Goal: Information Seeking & Learning: Learn about a topic

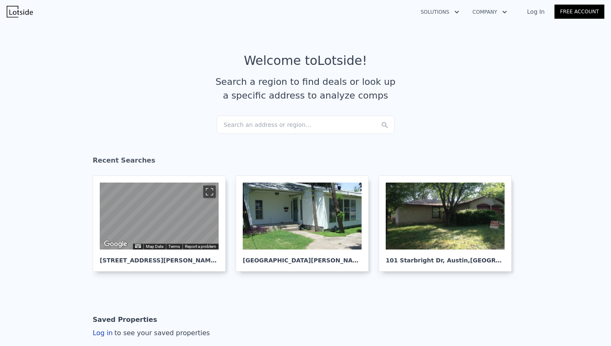
click at [224, 127] on div "Search an address or region..." at bounding box center [306, 125] width 178 height 18
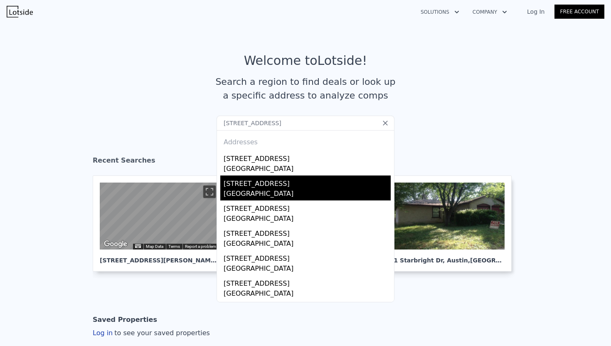
type input "2626 Ripple Rd, Dallas, TX 75241"
click at [230, 176] on div "2631 Ripple Rd" at bounding box center [307, 182] width 167 height 13
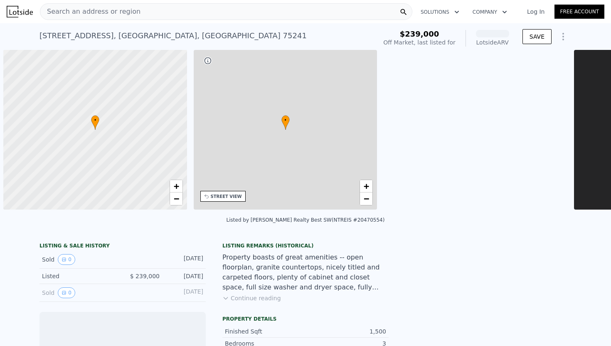
scroll to position [0, 3]
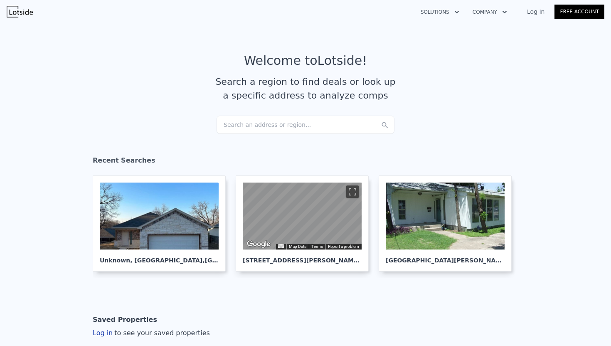
click at [241, 128] on div "Search an address or region..." at bounding box center [306, 125] width 178 height 18
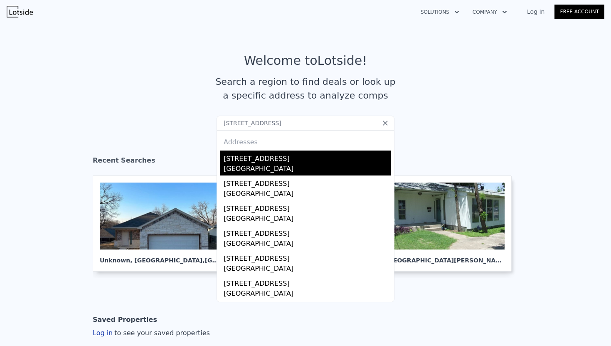
type input "2626 Ripple Rd, Dallas, TX 75241"
click at [269, 161] on div "2626 Ripple Rd" at bounding box center [307, 157] width 167 height 13
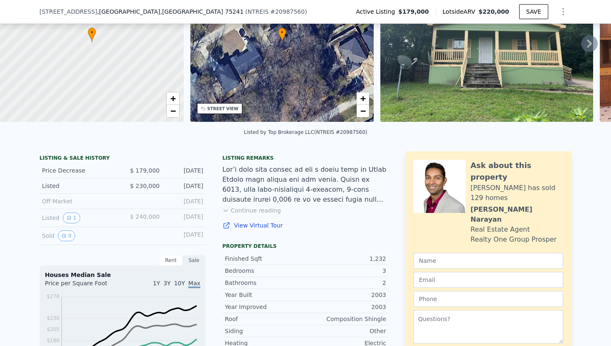
scroll to position [82, 0]
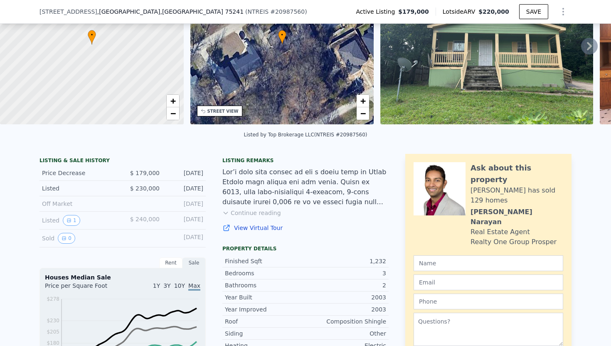
click at [265, 216] on button "Continue reading" at bounding box center [252, 213] width 59 height 8
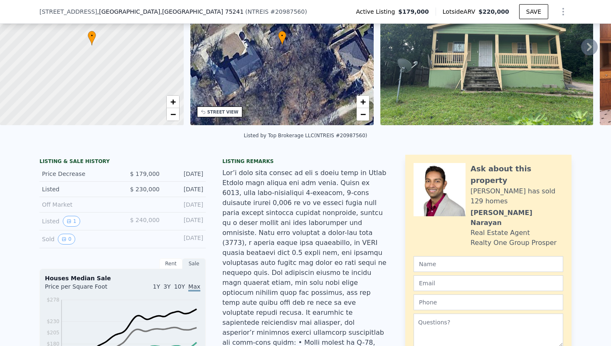
scroll to position [0, 0]
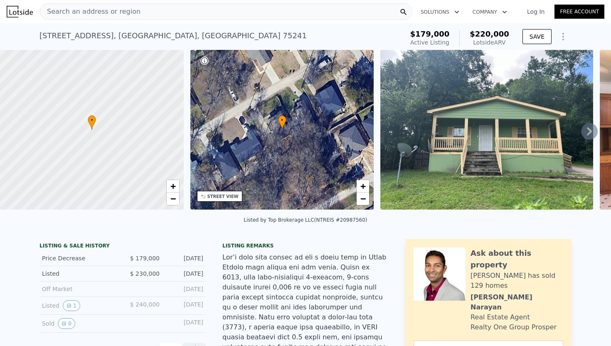
click at [585, 133] on icon at bounding box center [590, 131] width 17 height 17
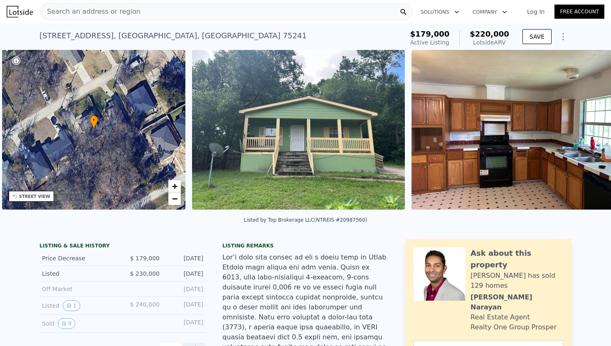
scroll to position [0, 193]
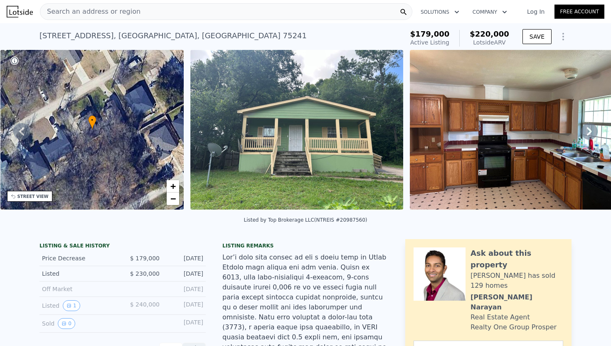
click at [585, 133] on icon at bounding box center [590, 131] width 17 height 17
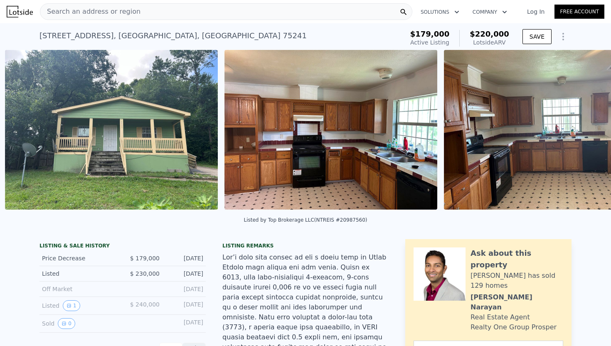
scroll to position [0, 381]
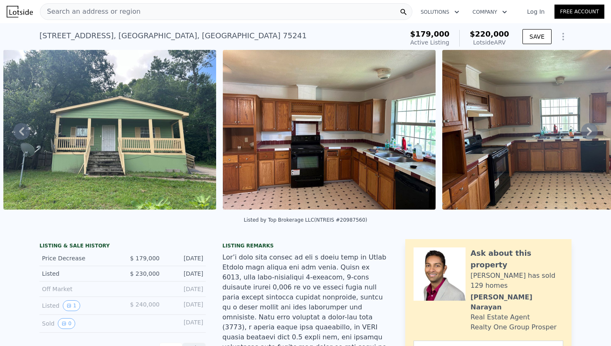
click at [585, 133] on icon at bounding box center [590, 131] width 17 height 17
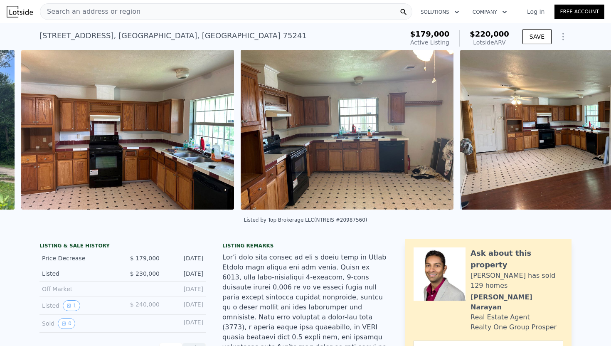
scroll to position [0, 600]
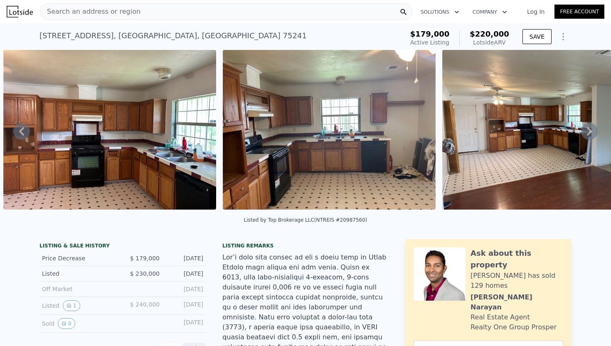
click at [585, 133] on icon at bounding box center [590, 131] width 17 height 17
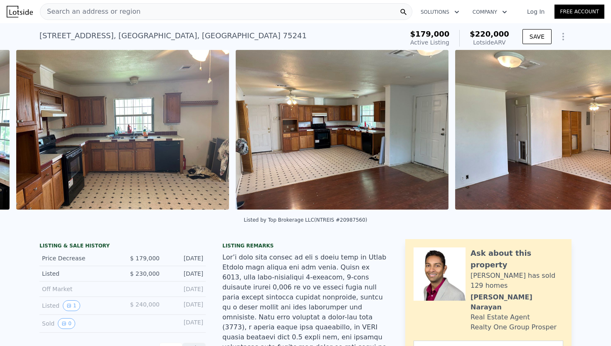
scroll to position [0, 820]
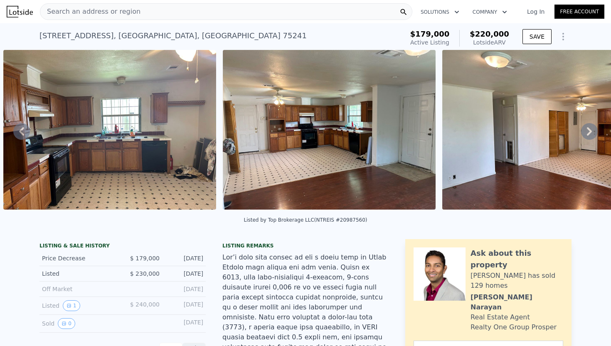
click at [585, 133] on icon at bounding box center [590, 131] width 17 height 17
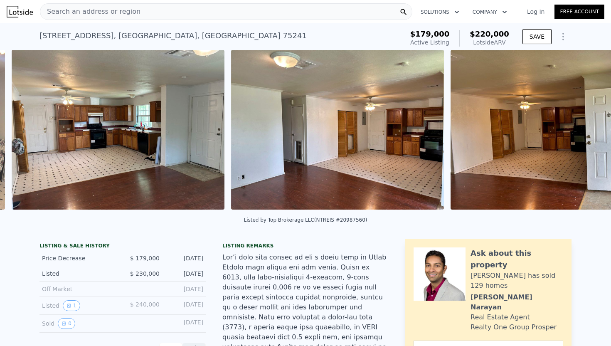
scroll to position [0, 1039]
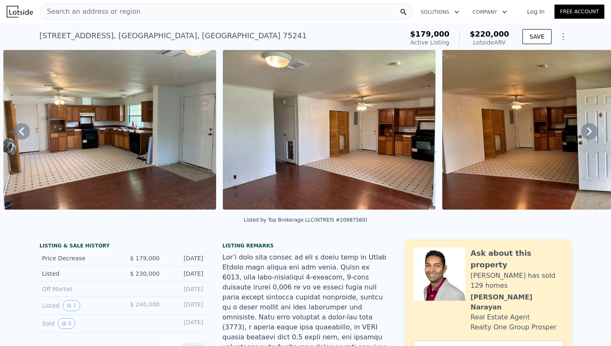
click at [585, 133] on icon at bounding box center [590, 131] width 17 height 17
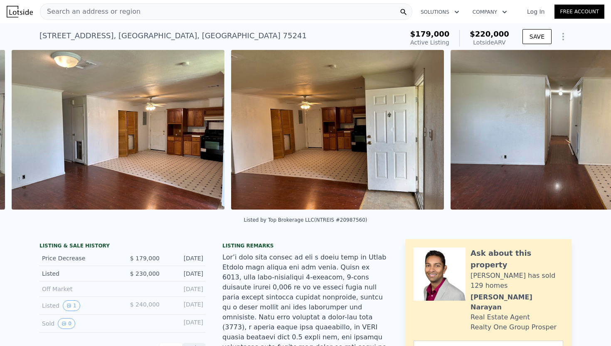
scroll to position [0, 1259]
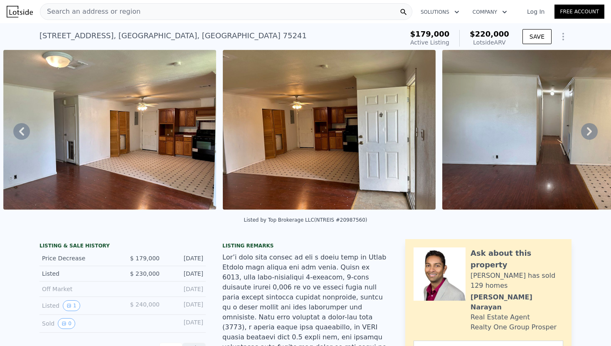
click at [586, 130] on icon at bounding box center [590, 131] width 17 height 17
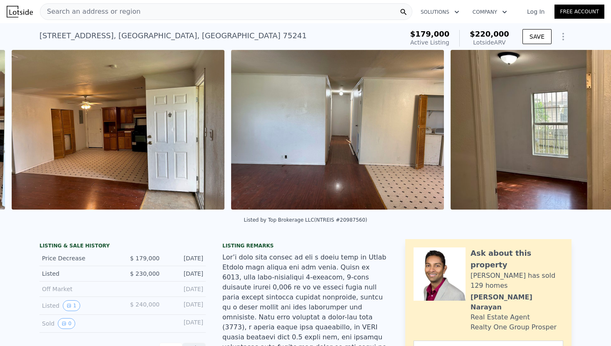
scroll to position [0, 1479]
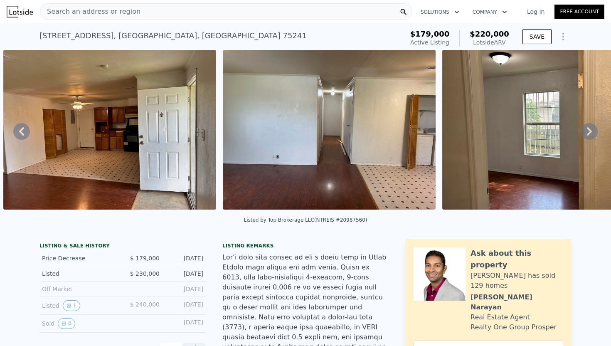
click at [586, 130] on icon at bounding box center [590, 131] width 17 height 17
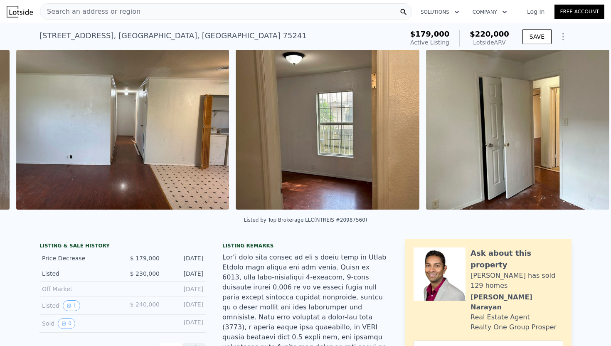
scroll to position [0, 1698]
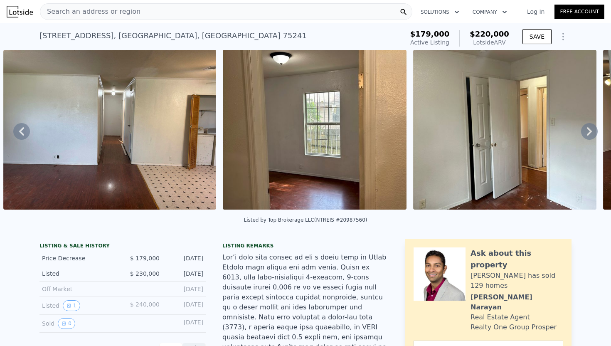
click at [586, 130] on icon at bounding box center [590, 131] width 17 height 17
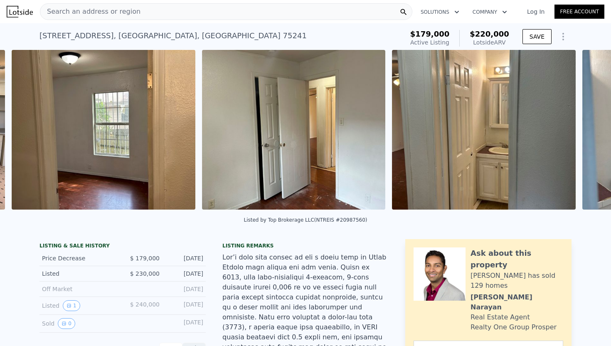
scroll to position [0, 1918]
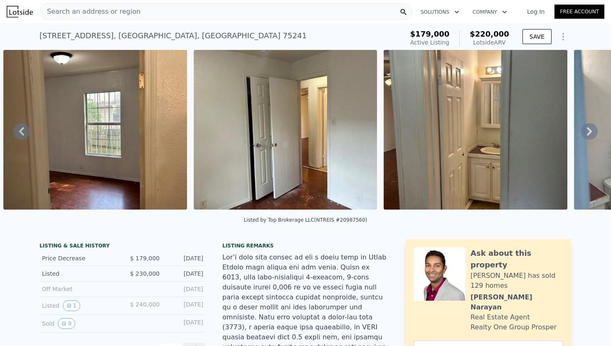
click at [586, 130] on icon at bounding box center [590, 131] width 17 height 17
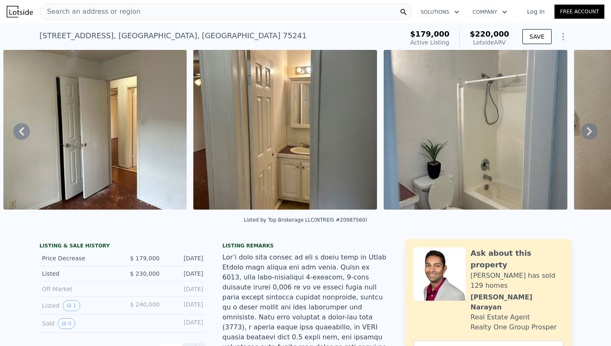
click at [586, 130] on icon at bounding box center [590, 131] width 17 height 17
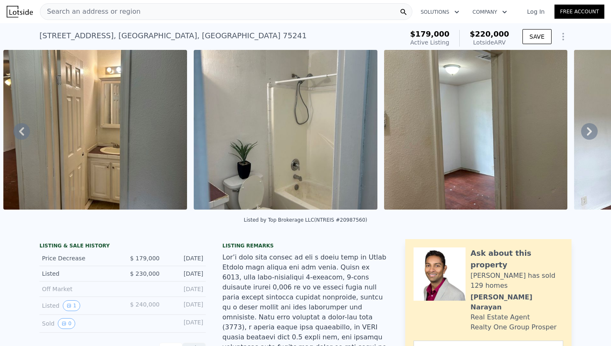
click at [586, 130] on icon at bounding box center [590, 131] width 17 height 17
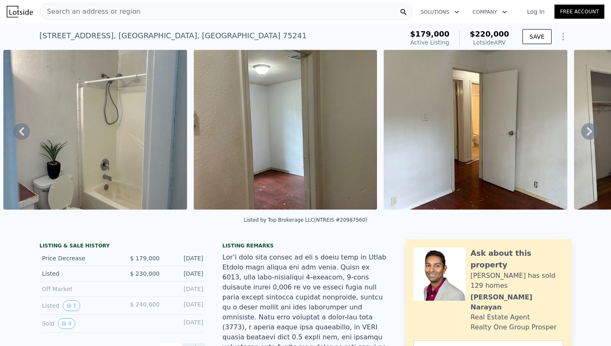
click at [587, 130] on icon at bounding box center [590, 131] width 17 height 17
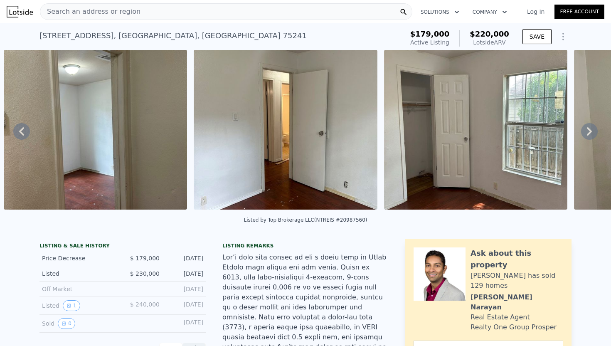
click at [587, 130] on icon at bounding box center [590, 131] width 17 height 17
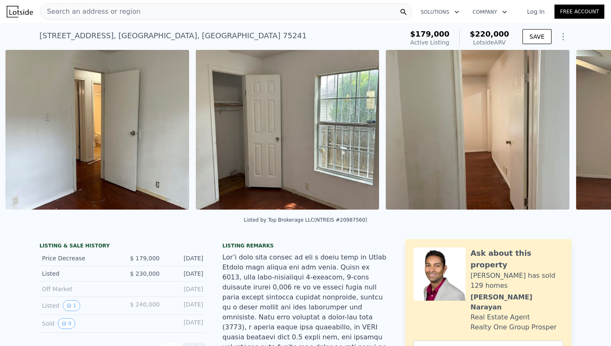
scroll to position [0, 2870]
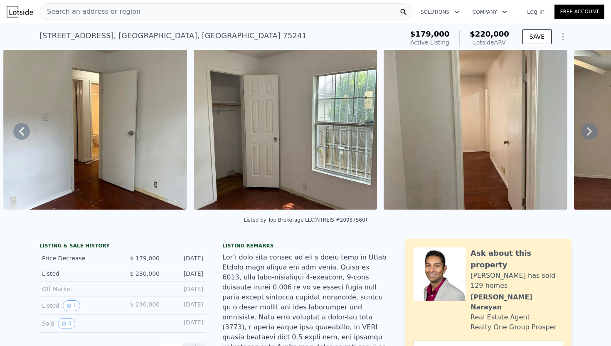
click at [587, 130] on div "• + − • + − STREET VIEW Loading... SATELLITE VIEW" at bounding box center [305, 131] width 611 height 163
click at [587, 130] on icon at bounding box center [590, 131] width 17 height 17
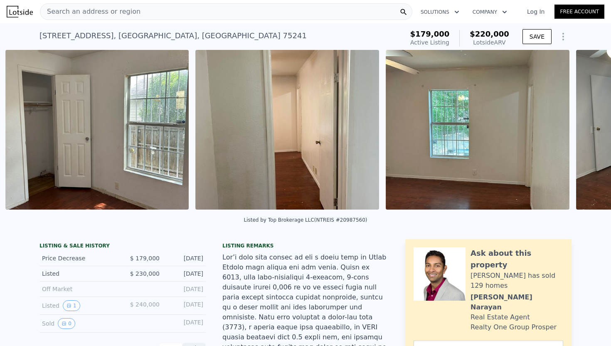
scroll to position [0, 3060]
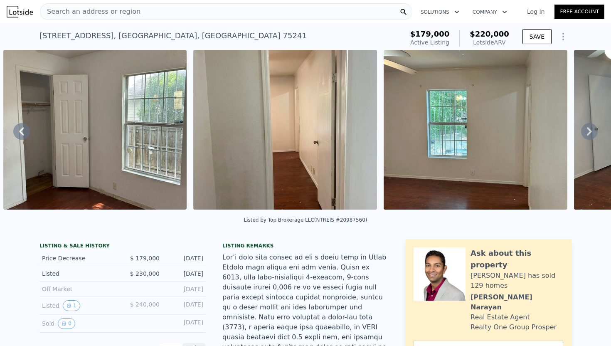
click at [587, 130] on icon at bounding box center [590, 131] width 17 height 17
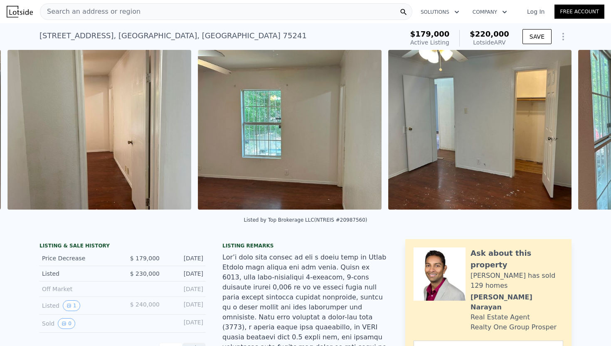
scroll to position [0, 3250]
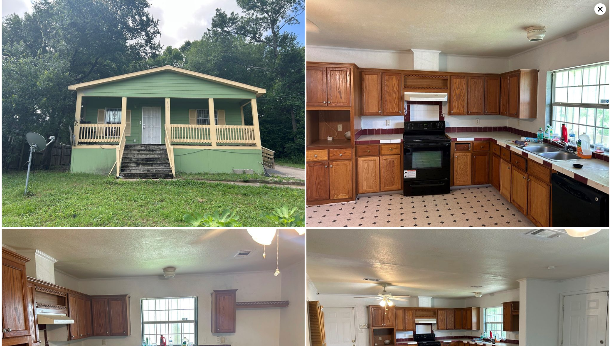
scroll to position [0, 0]
click at [598, 11] on icon at bounding box center [601, 9] width 12 height 12
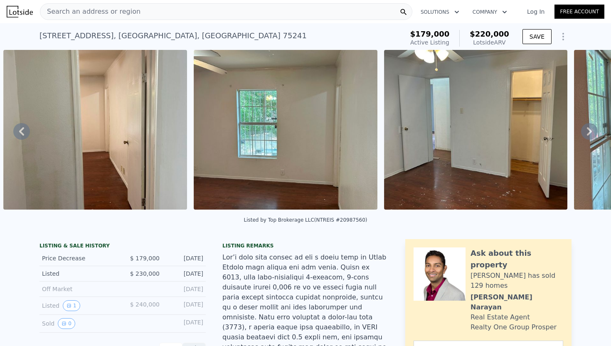
click at [98, 35] on div "2626 Ripple Rd , Dallas , TX 75241" at bounding box center [173, 36] width 267 height 12
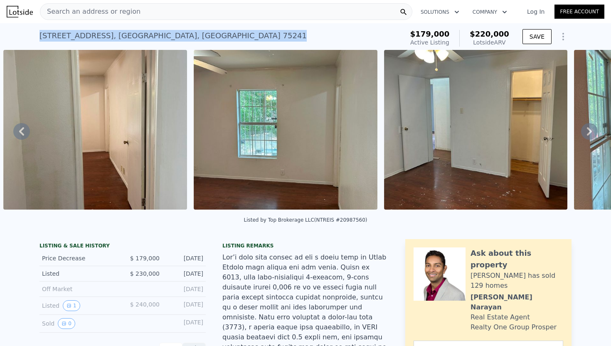
click at [98, 35] on div "2626 Ripple Rd , Dallas , TX 75241" at bounding box center [173, 36] width 267 height 12
copy div "2626 Ripple Rd , Dallas , TX 75241 Active at $179k (~ARV $220k )"
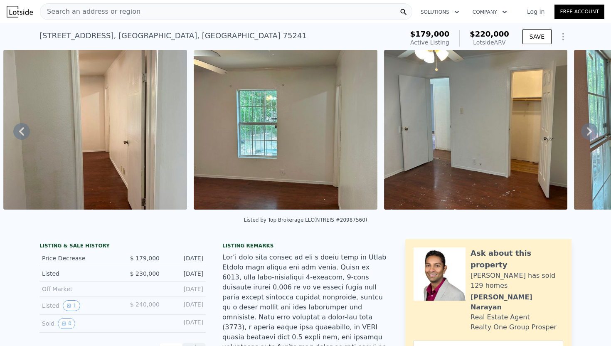
click at [248, 39] on div "2626 Ripple Rd , Dallas , TX 75241 Active at $179k (~ARV $220k )" at bounding box center [220, 38] width 361 height 23
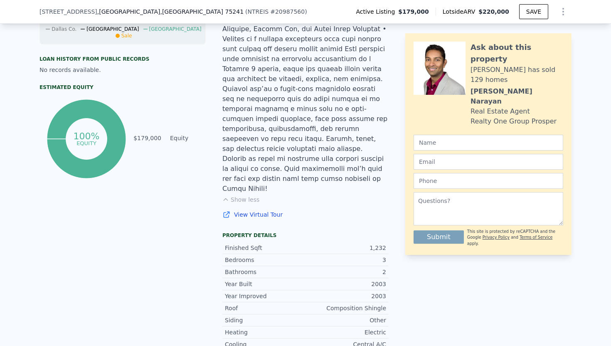
scroll to position [505, 0]
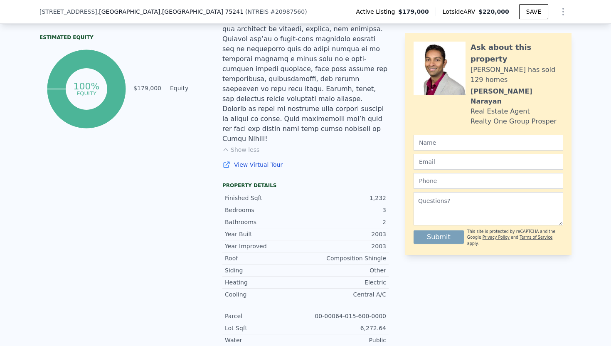
click at [262, 192] on div "Finished Sqft 1,232" at bounding box center [306, 198] width 166 height 12
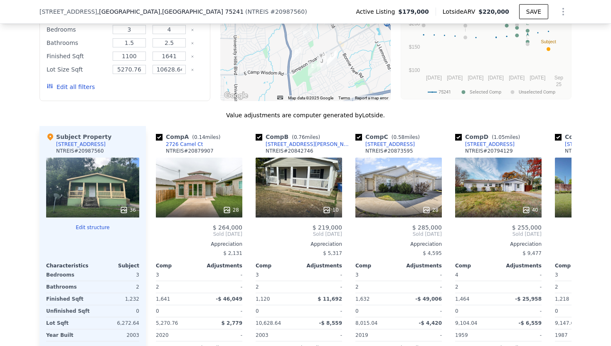
scroll to position [1077, 0]
click at [297, 158] on div "10" at bounding box center [299, 188] width 87 height 60
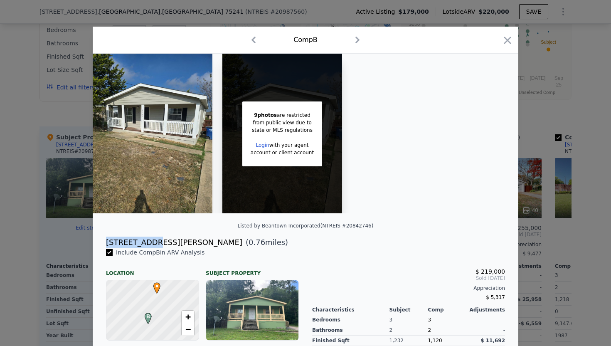
drag, startPoint x: 104, startPoint y: 240, endPoint x: 153, endPoint y: 240, distance: 49.1
click at [153, 240] on div "2465 Kemp St ( 0.76 miles)" at bounding box center [305, 243] width 413 height 12
copy div "[STREET_ADDRESS][PERSON_NAME]"
click at [365, 233] on div "Listed by Beantown Incorporated (NTREIS #20842746)" at bounding box center [306, 228] width 426 height 17
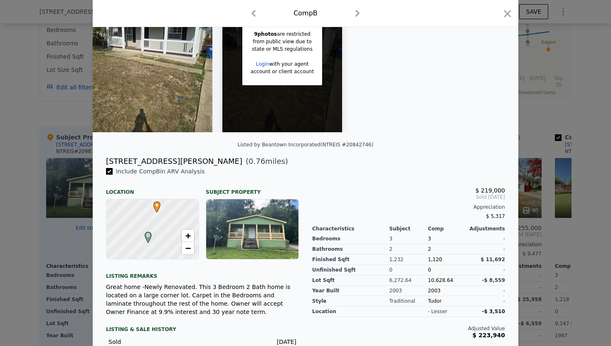
scroll to position [82, 0]
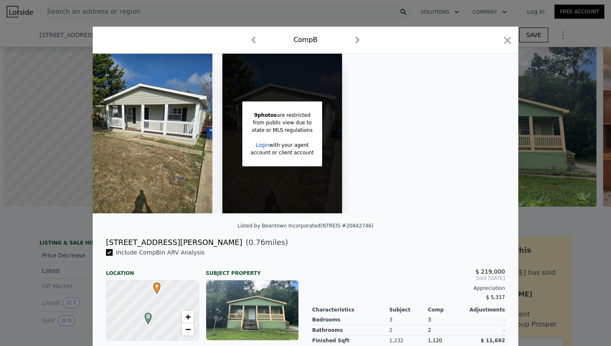
scroll to position [0, 3]
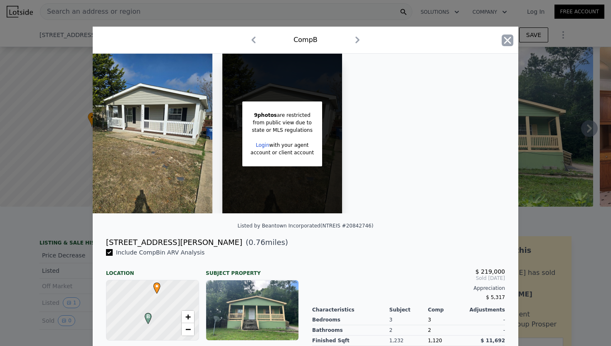
click at [511, 41] on icon "button" at bounding box center [508, 41] width 12 height 12
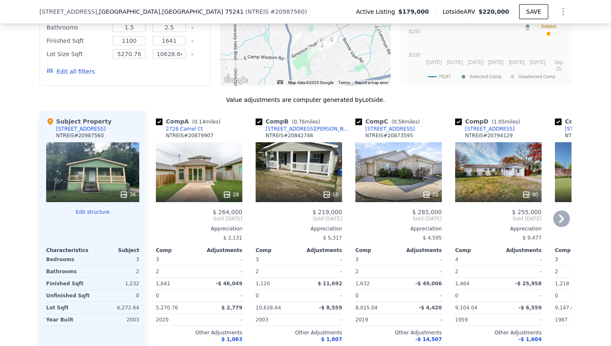
scroll to position [808, 0]
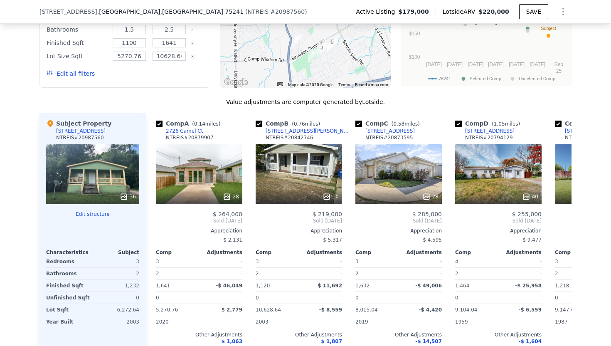
click at [368, 59] on div at bounding box center [305, 21] width 171 height 133
click at [159, 123] on input "checkbox" at bounding box center [159, 124] width 7 height 7
checkbox input "false"
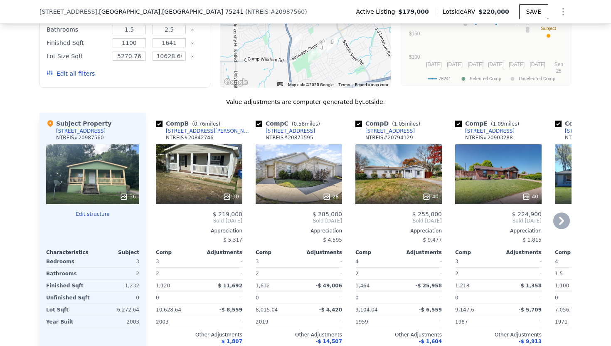
click at [257, 125] on input "checkbox" at bounding box center [259, 124] width 7 height 7
checkbox input "false"
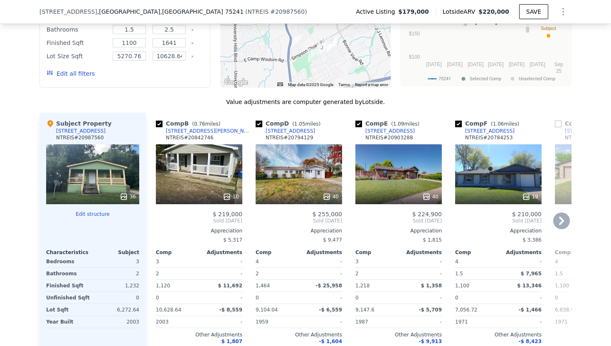
click at [258, 121] on input "checkbox" at bounding box center [259, 124] width 7 height 7
checkbox input "false"
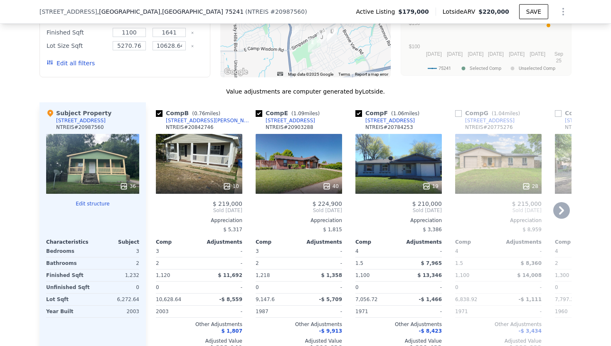
scroll to position [819, 0]
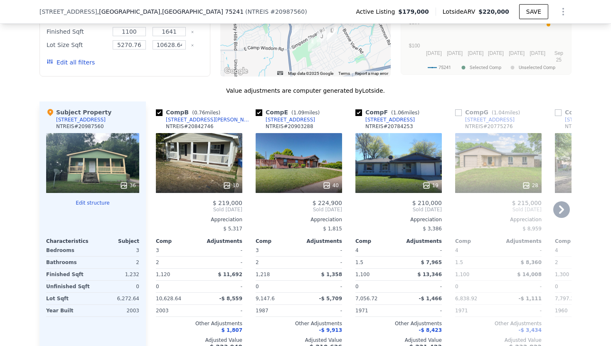
click at [285, 121] on div "[STREET_ADDRESS]" at bounding box center [290, 119] width 49 height 7
click at [258, 110] on input "checkbox" at bounding box center [259, 112] width 7 height 7
checkbox input "false"
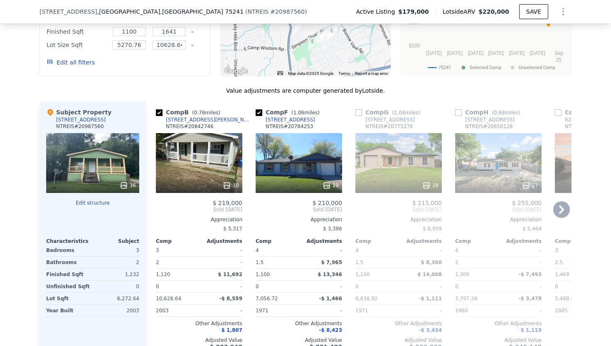
click at [258, 112] on input "checkbox" at bounding box center [259, 112] width 7 height 7
checkbox input "false"
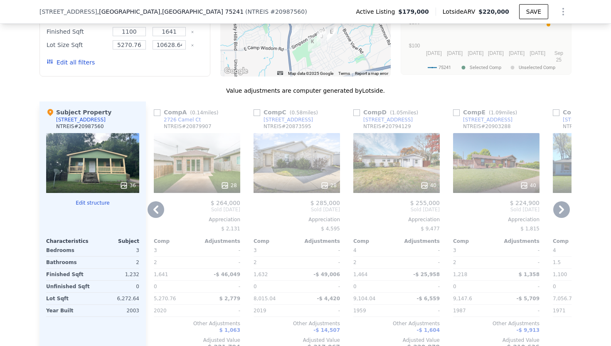
scroll to position [834, 0]
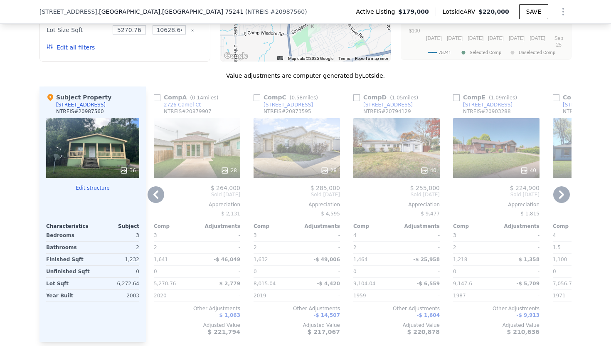
click at [376, 104] on div "4951 Dupont Cir" at bounding box center [388, 104] width 49 height 7
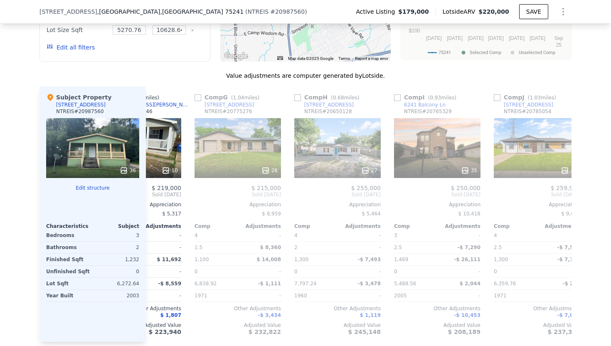
scroll to position [0, 0]
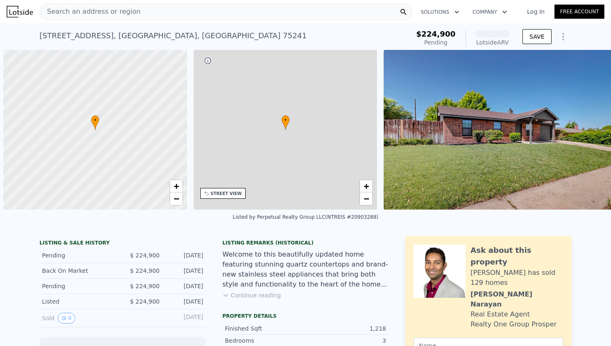
scroll to position [0, 3]
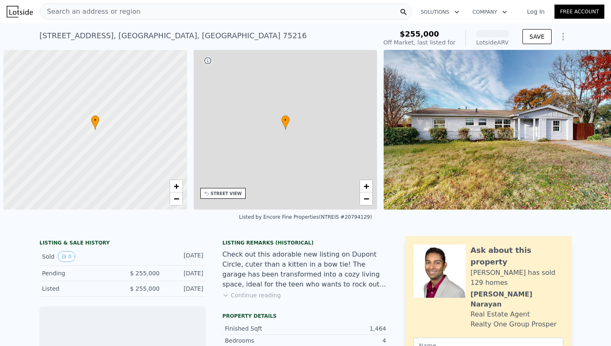
scroll to position [0, 3]
